Goal: Task Accomplishment & Management: Use online tool/utility

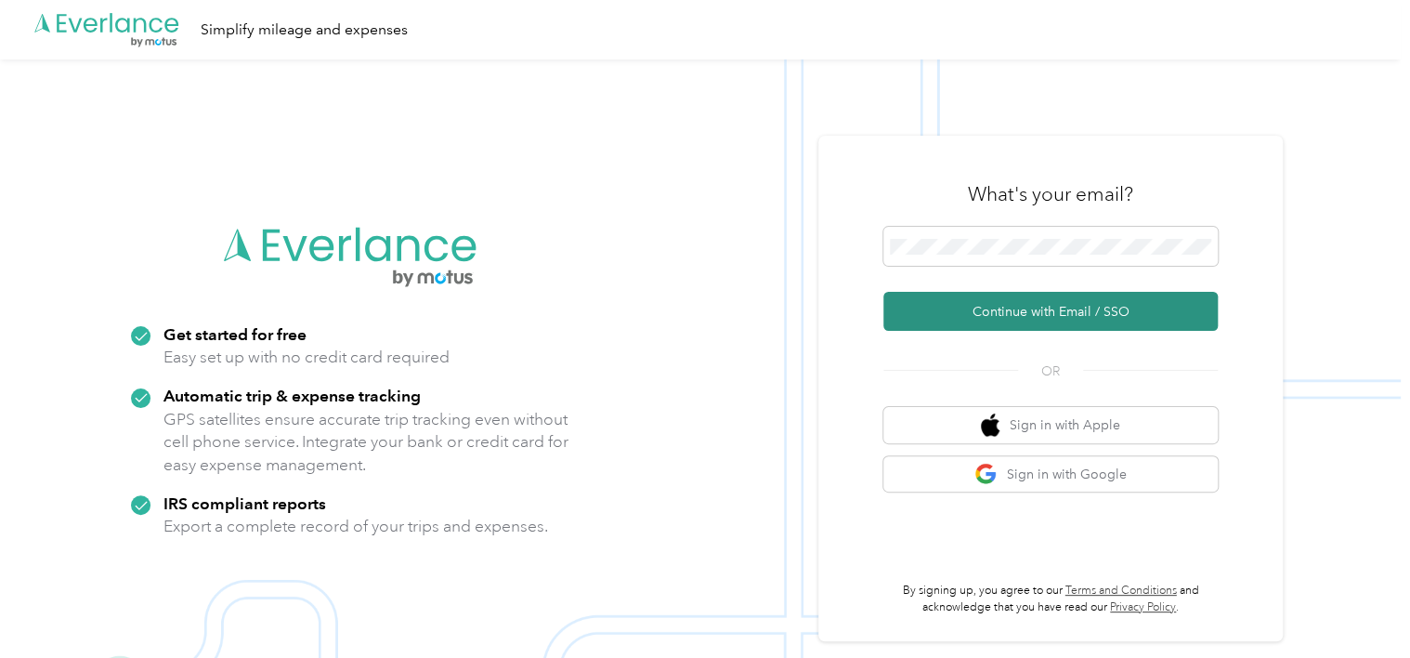
click at [949, 310] on button "Continue with Email / SSO" at bounding box center [1050, 311] width 334 height 39
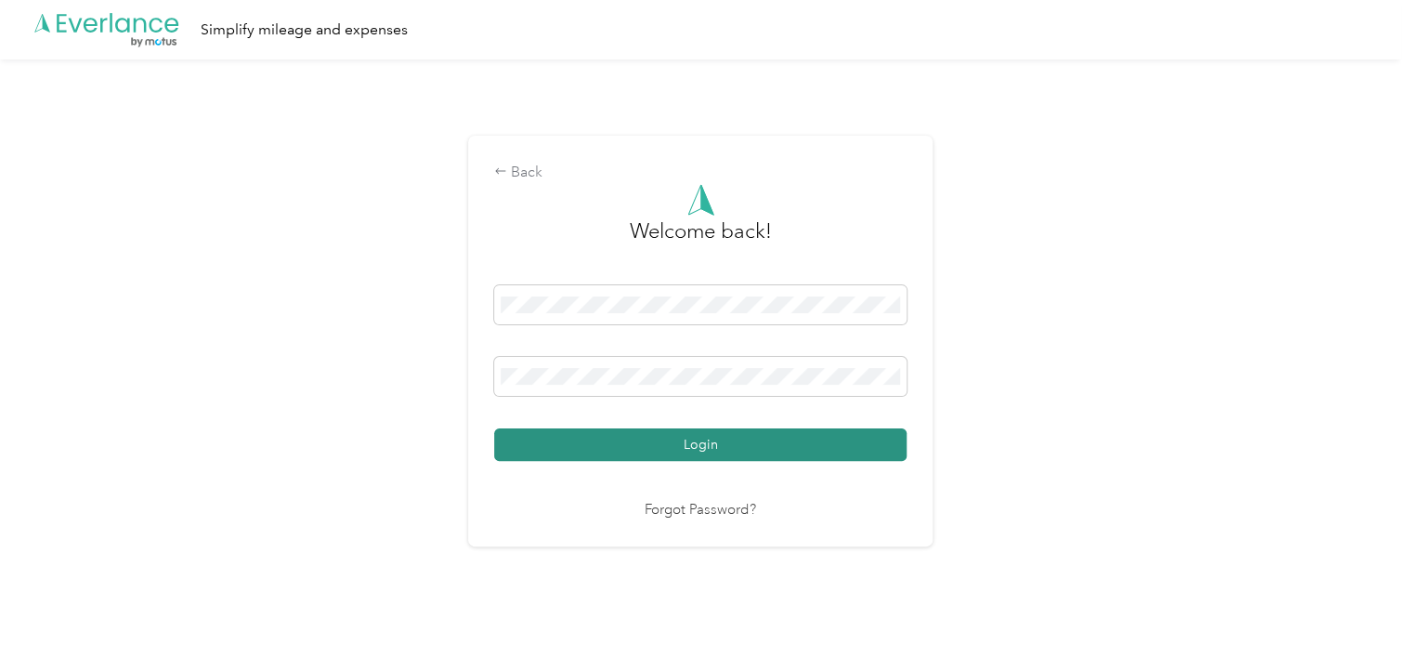
click at [607, 438] on button "Login" at bounding box center [700, 444] width 412 height 33
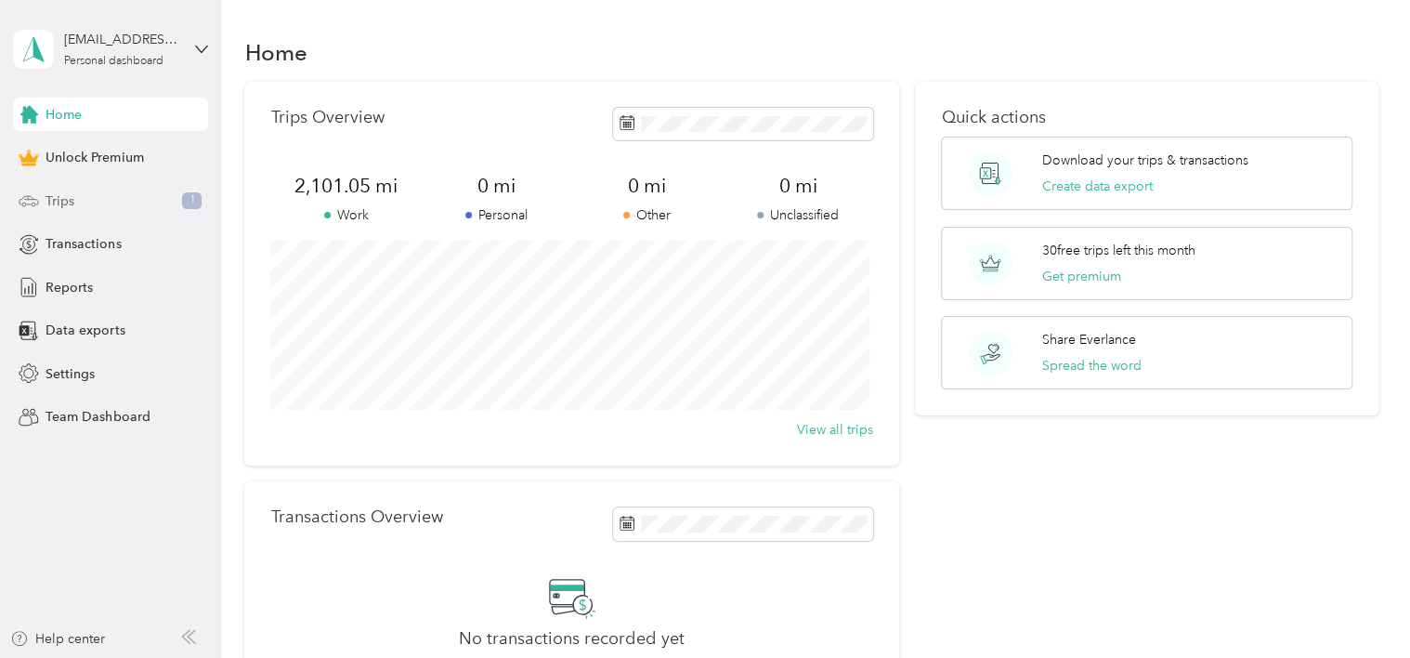
click at [123, 201] on div "Trips 1" at bounding box center [110, 200] width 195 height 33
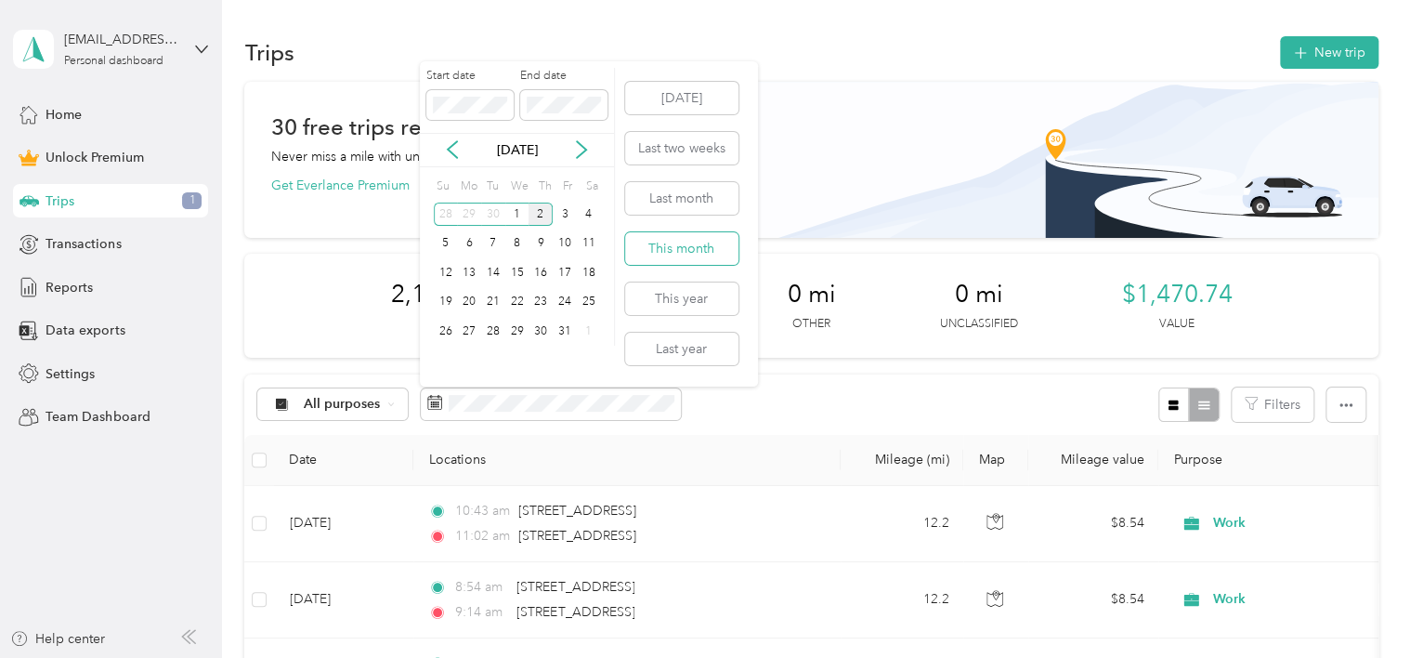
click at [707, 257] on button "This month" at bounding box center [681, 248] width 113 height 33
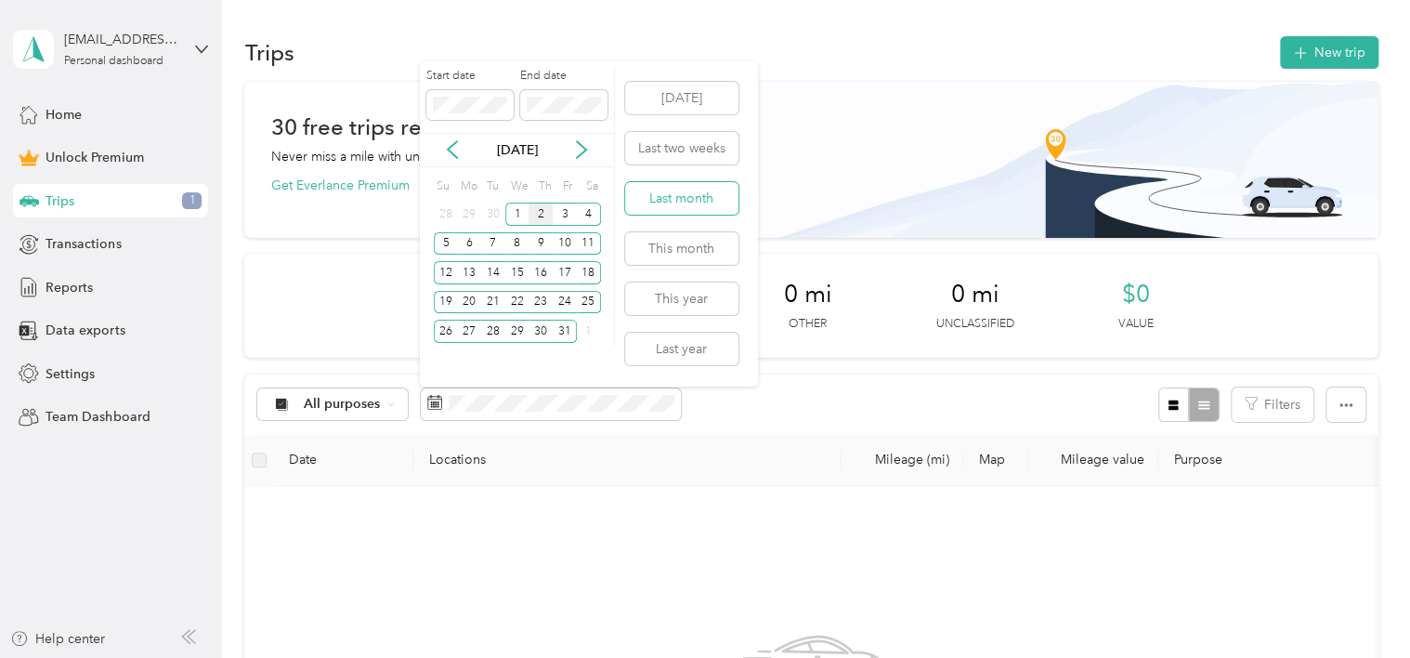
click at [682, 203] on button "Last month" at bounding box center [681, 198] width 113 height 33
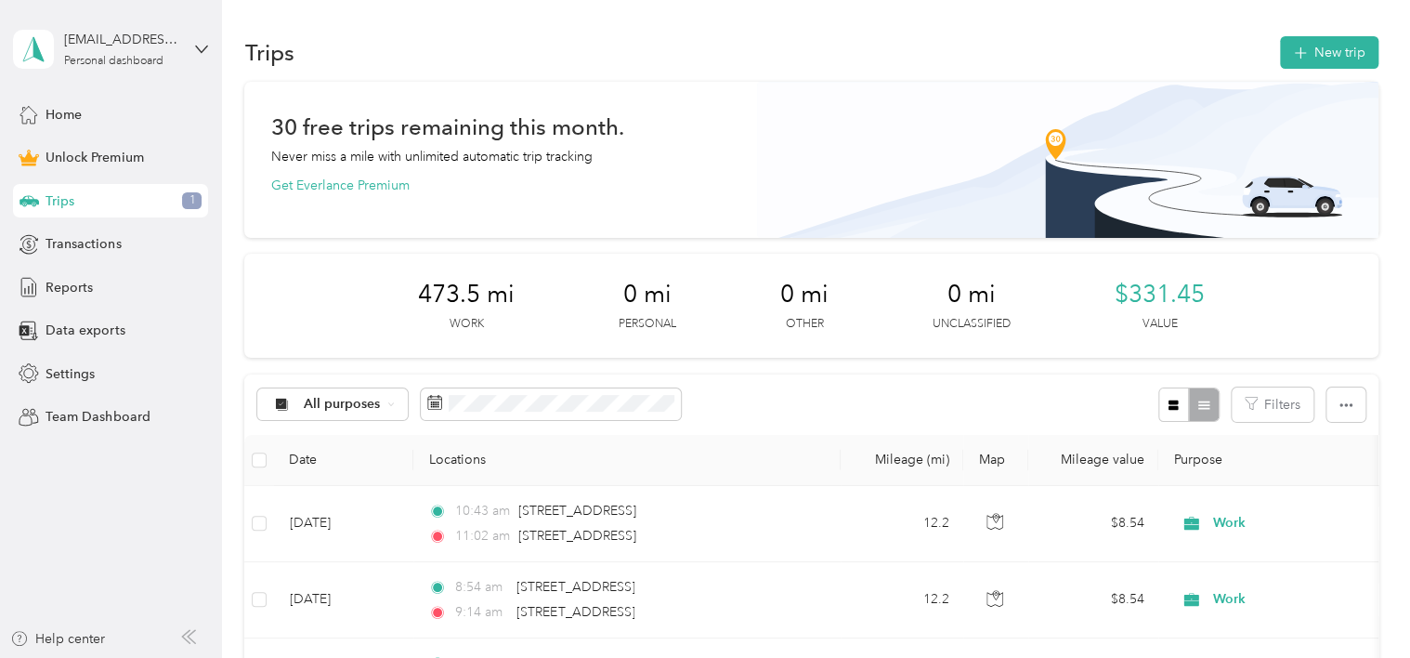
scroll to position [186, 0]
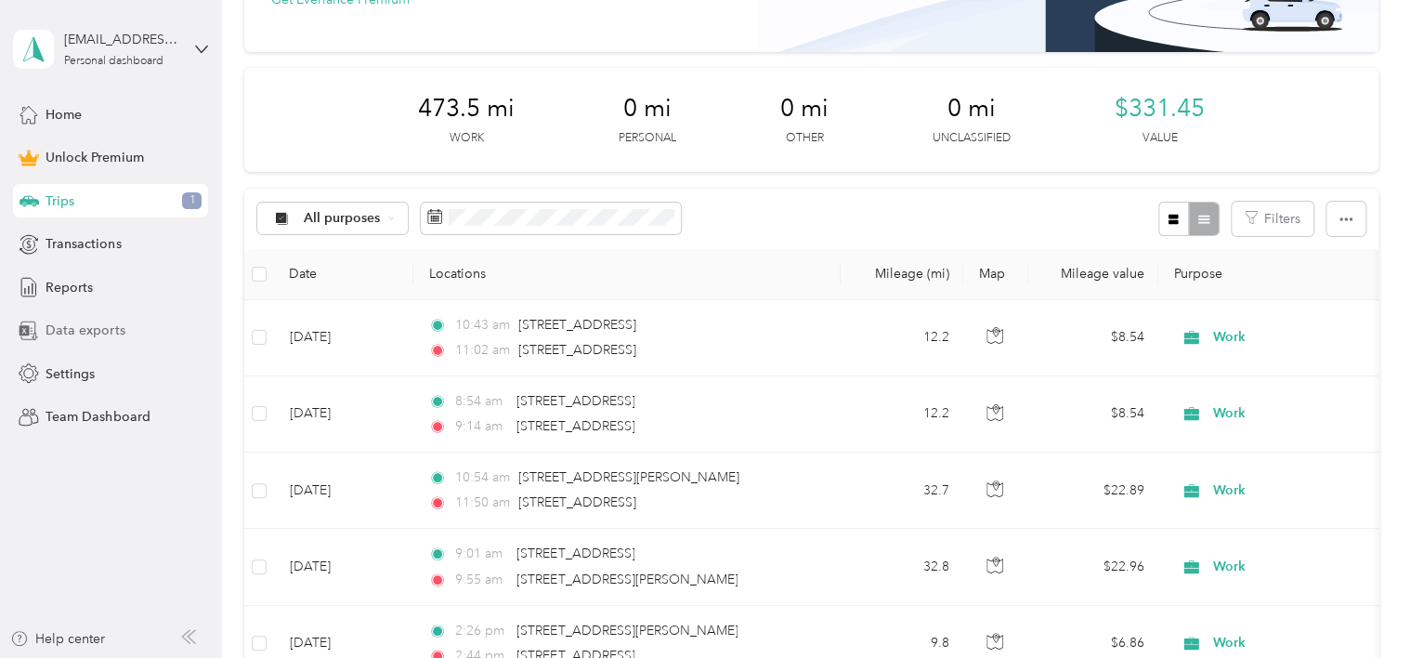
click at [97, 330] on span "Data exports" at bounding box center [85, 330] width 79 height 20
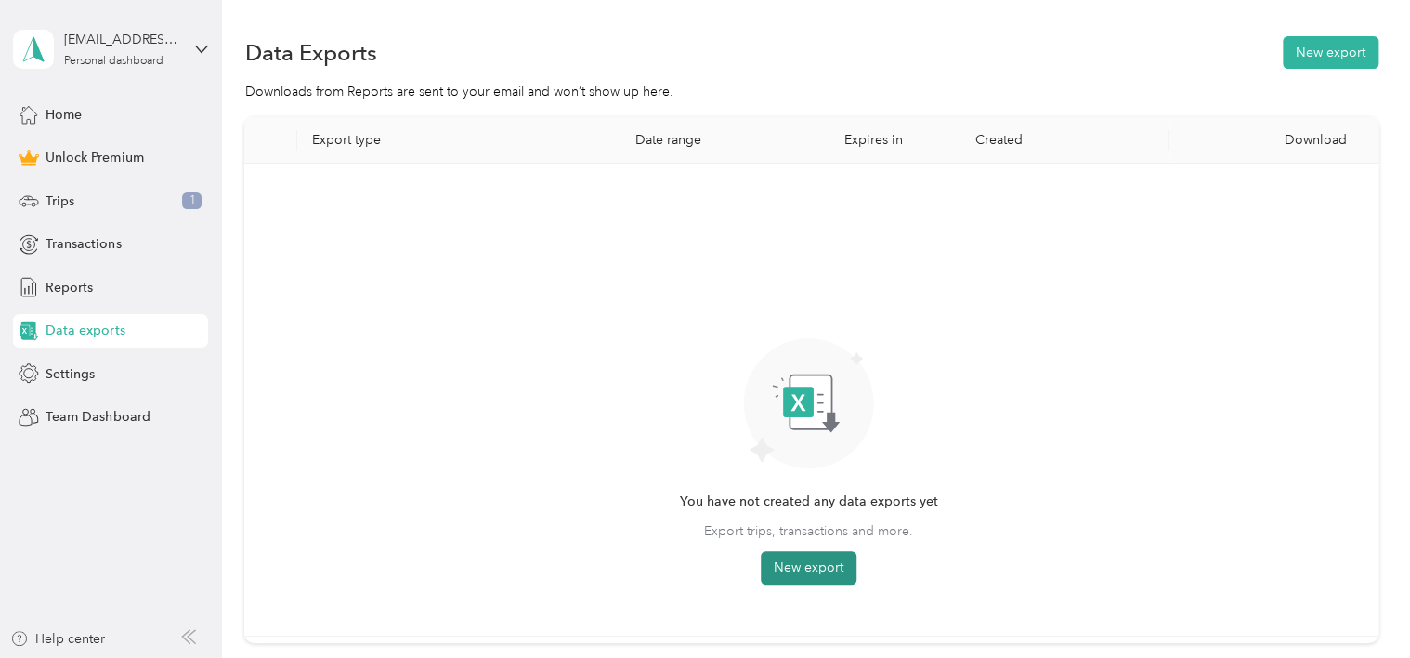
click at [814, 557] on button "New export" at bounding box center [809, 567] width 96 height 33
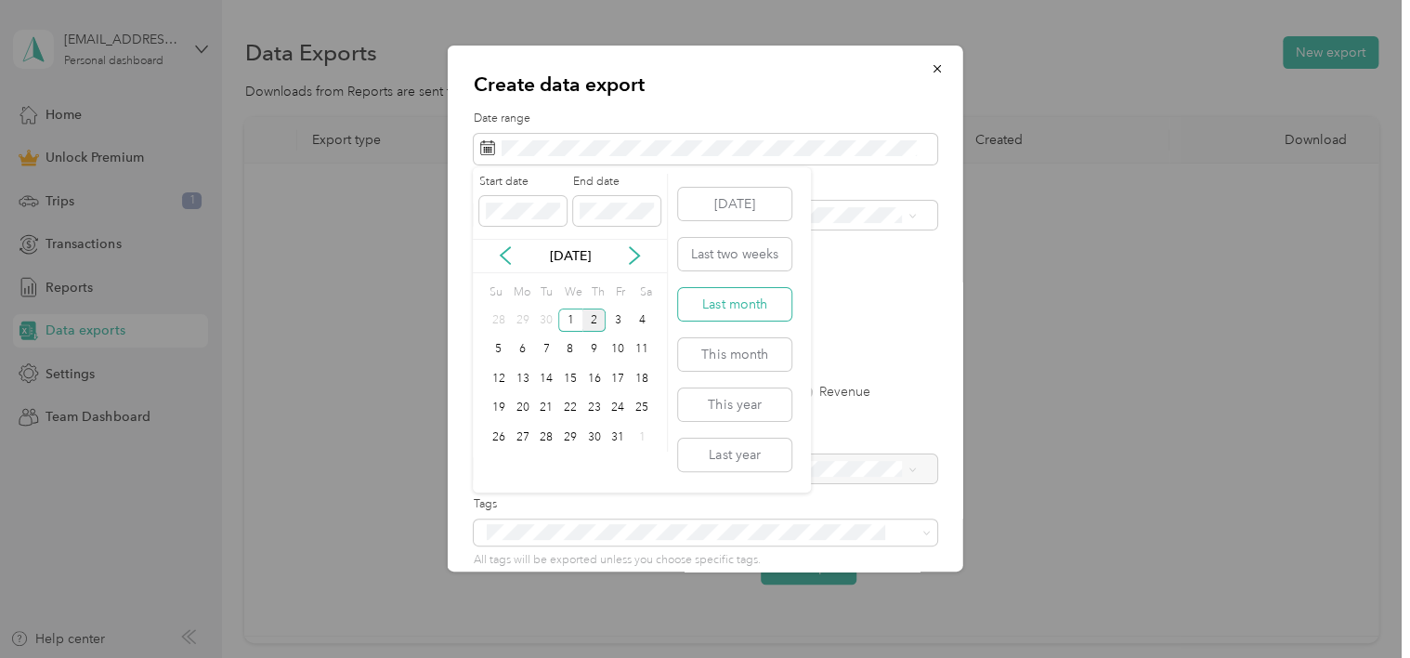
click at [722, 301] on button "Last month" at bounding box center [734, 304] width 113 height 33
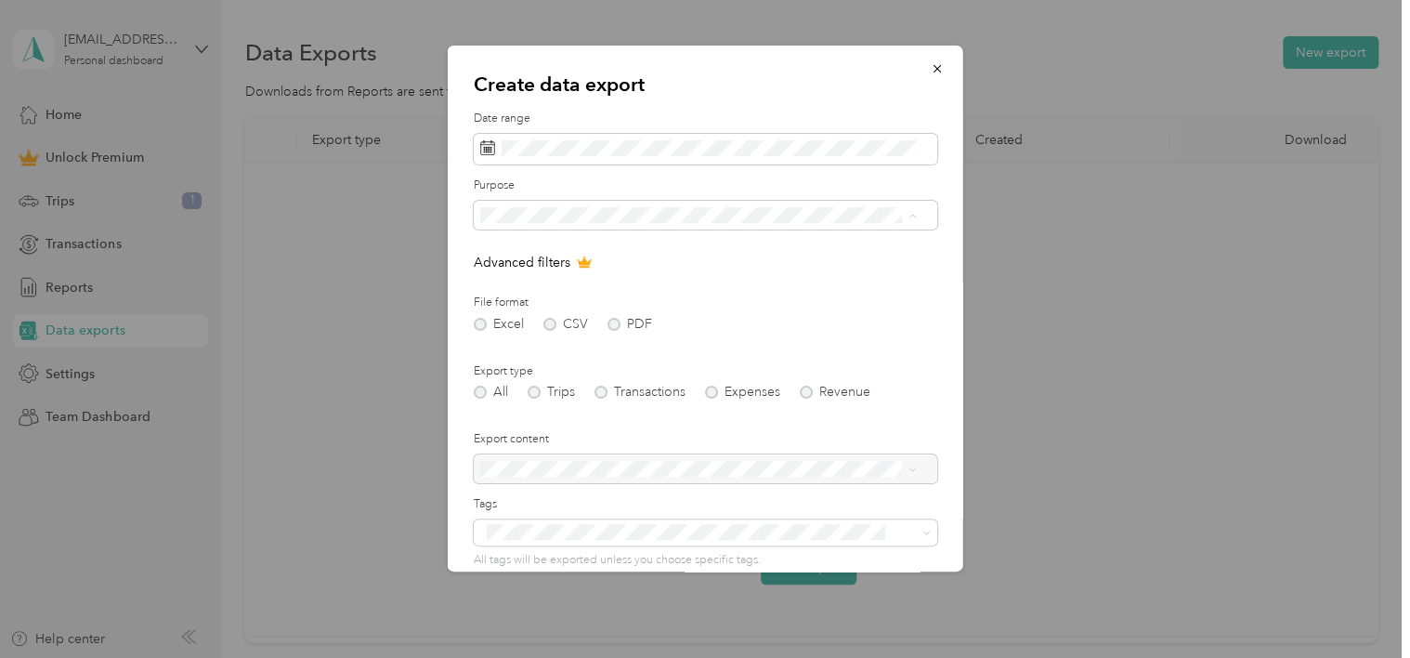
click at [585, 271] on div "Work" at bounding box center [698, 281] width 424 height 20
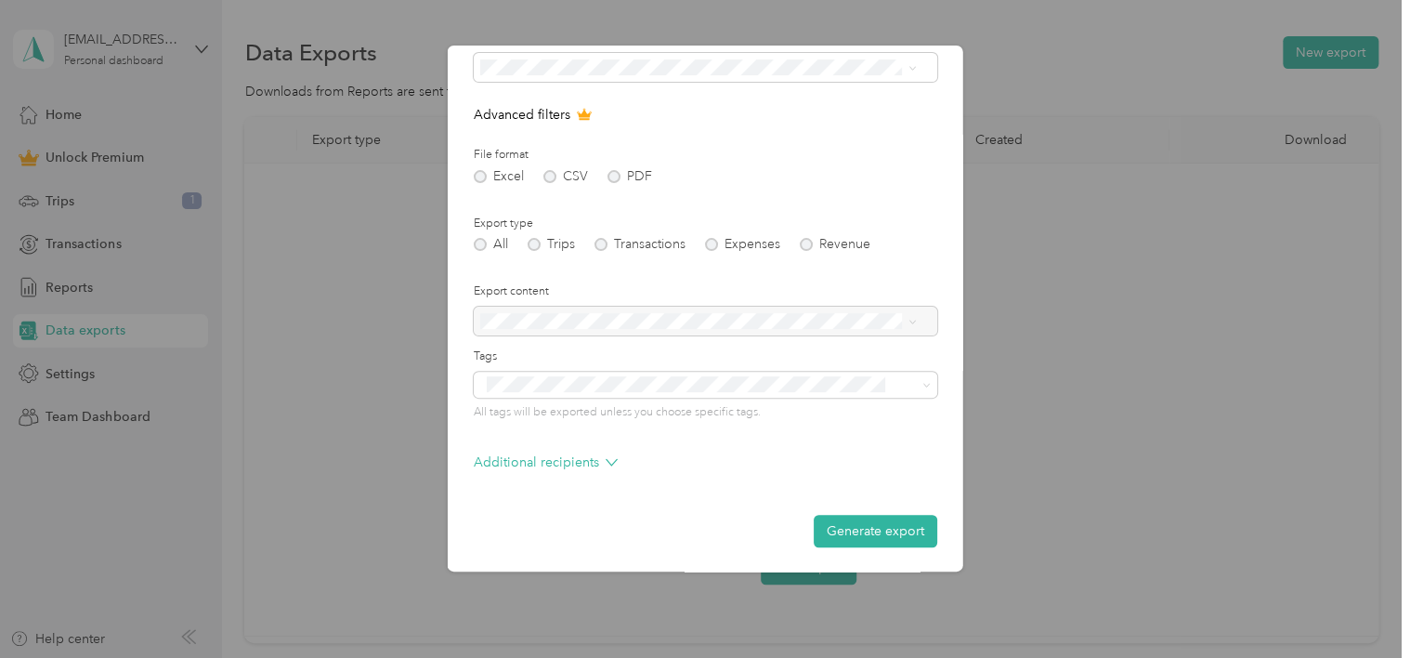
scroll to position [149, 0]
click at [871, 524] on button "Generate export" at bounding box center [876, 530] width 124 height 33
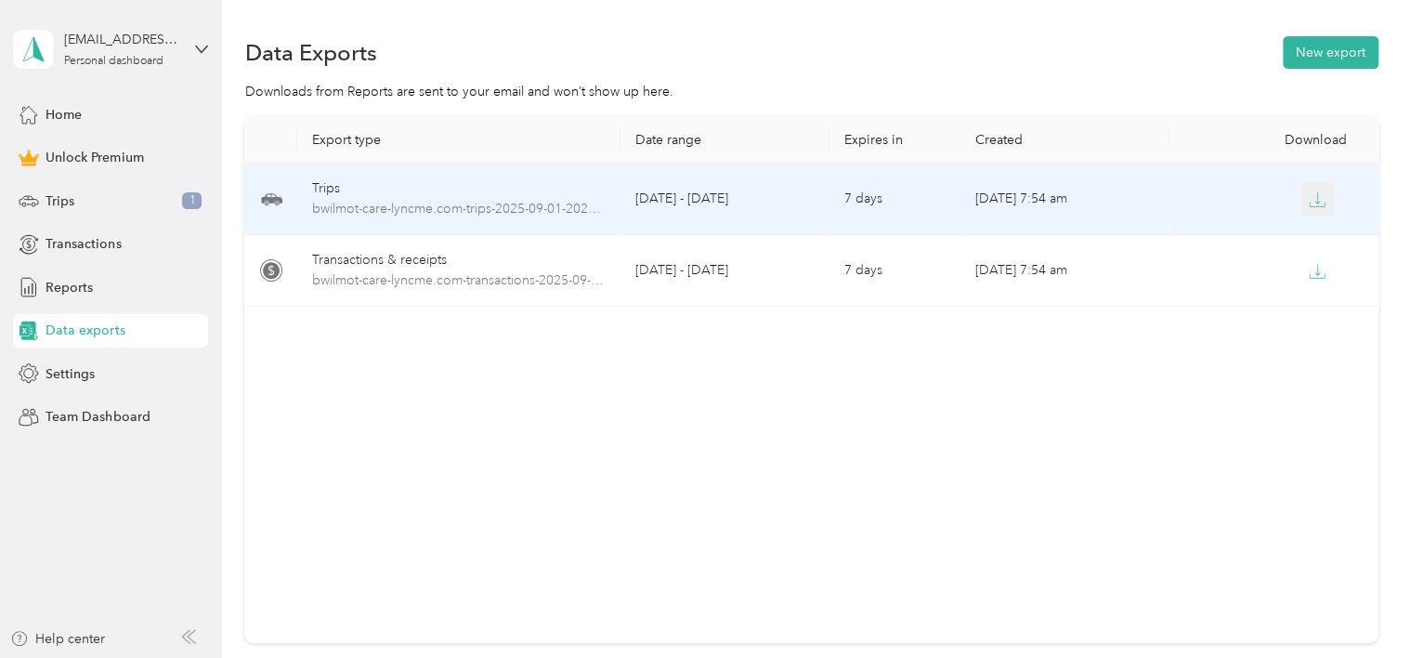
click at [1319, 197] on icon "button" at bounding box center [1317, 199] width 17 height 17
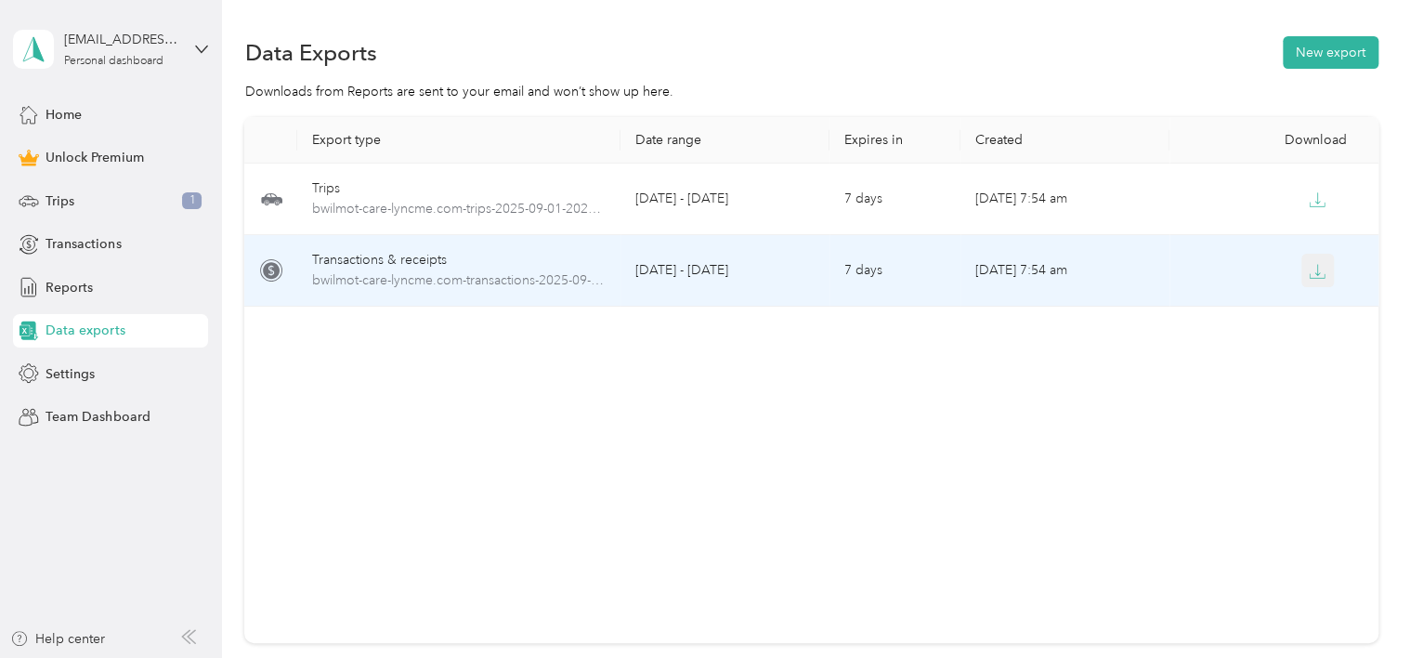
click at [1320, 269] on icon "button" at bounding box center [1317, 271] width 17 height 17
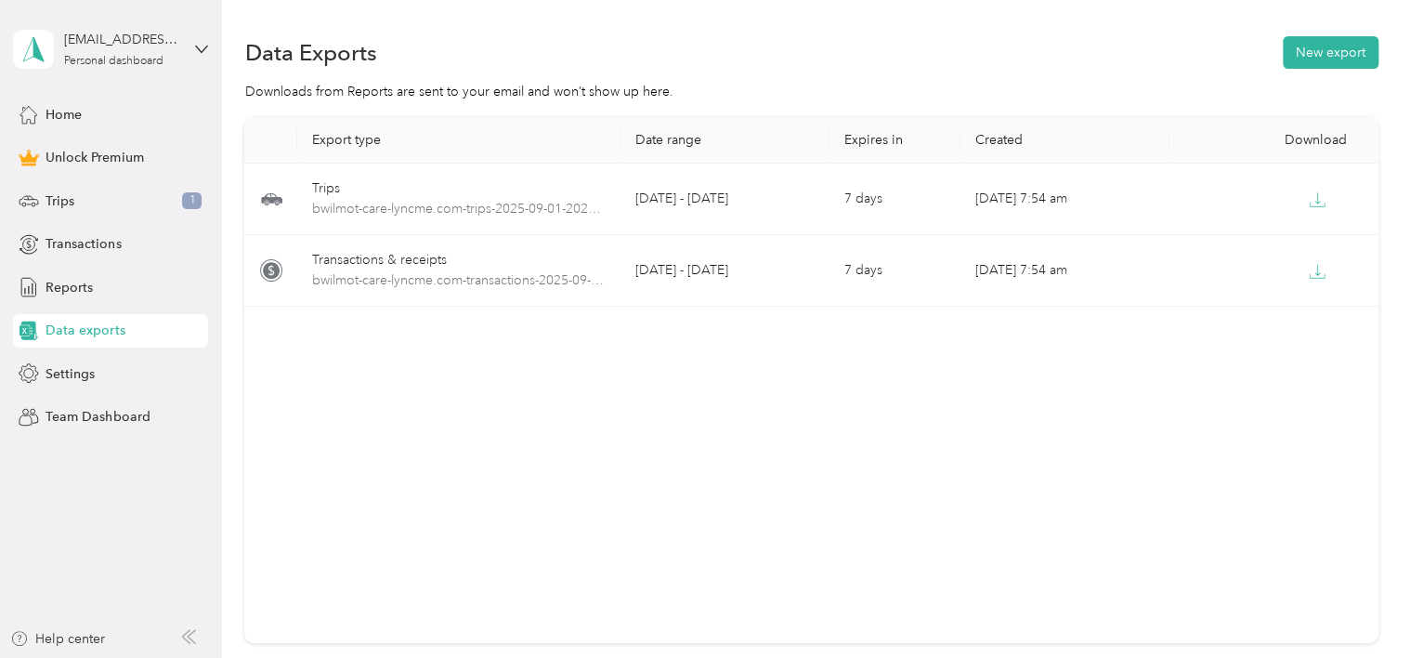
click at [818, 382] on div "Export type Date range Expires in Created Download Trips bwilmot-care-lyncme.co…" at bounding box center [810, 380] width 1133 height 526
click at [344, 430] on div "Export type Date range Expires in Created Download Trips bwilmot-care-lyncme.co…" at bounding box center [810, 380] width 1133 height 526
